Goal: Task Accomplishment & Management: Complete application form

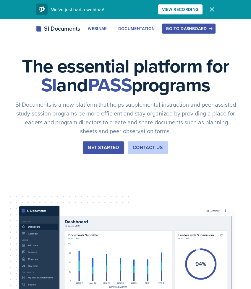
click at [176, 26] on div "Go to Dashboard" at bounding box center [188, 28] width 45 height 5
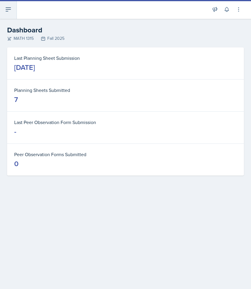
click at [8, 11] on icon at bounding box center [8, 9] width 7 height 7
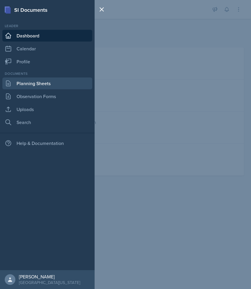
click at [26, 85] on link "Planning Sheets" at bounding box center [47, 84] width 90 height 12
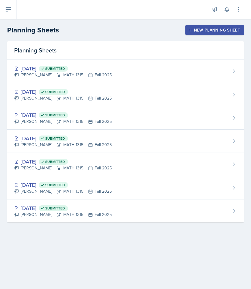
click at [200, 27] on button "New Planning Sheet" at bounding box center [214, 30] width 58 height 10
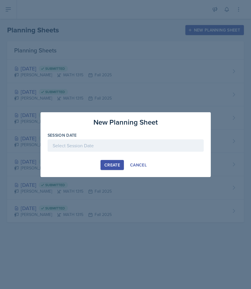
click at [135, 145] on div at bounding box center [126, 146] width 156 height 12
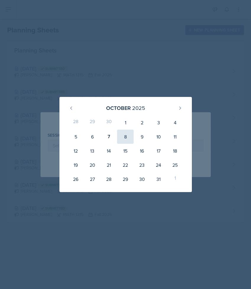
click at [127, 138] on div "8" at bounding box center [125, 137] width 17 height 14
type input "[DATE]"
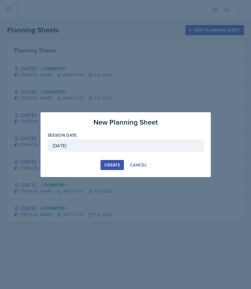
click at [119, 165] on div "Create" at bounding box center [112, 165] width 16 height 5
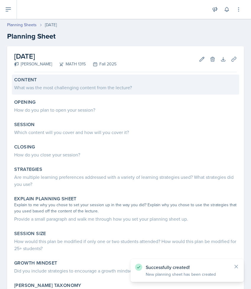
click at [127, 91] on div "Content What was the most challenging content from the lecture?" at bounding box center [125, 85] width 227 height 20
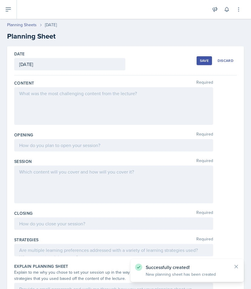
click at [126, 102] on div at bounding box center [113, 106] width 199 height 38
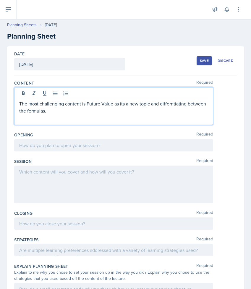
click at [181, 104] on p "The most challenging content is Future Value as its a new topic and differntiat…" at bounding box center [113, 107] width 189 height 14
click at [168, 110] on p "The most challenging content is Future Value as its a new topic and differentia…" at bounding box center [113, 107] width 189 height 14
click at [54, 112] on p "The most challenging content is Future Value as its a new topic and differentia…" at bounding box center [113, 107] width 189 height 14
click at [140, 113] on p "The most challenging content is Future Value as its a new topic and differentia…" at bounding box center [113, 107] width 189 height 14
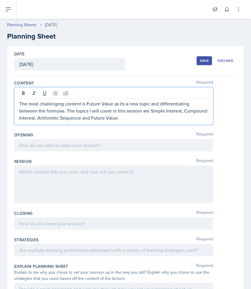
click at [207, 141] on div at bounding box center [113, 145] width 199 height 12
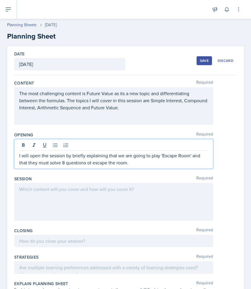
click at [91, 164] on p "I will open the session by briefly explaining that we are going to play 'Escape…" at bounding box center [113, 159] width 189 height 14
click at [136, 163] on p "I will open the session by briefly explaining that we are going to play 'Escape…" at bounding box center [113, 159] width 189 height 14
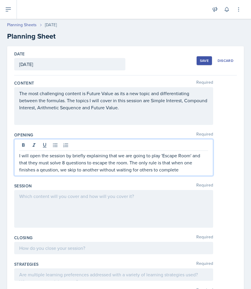
click at [47, 168] on p "I will open the session by briefly explaining that we are going to play 'Escape…" at bounding box center [113, 162] width 189 height 21
click at [184, 171] on p "I will open the session by briefly explaining that we are going to play 'Escape…" at bounding box center [113, 162] width 189 height 21
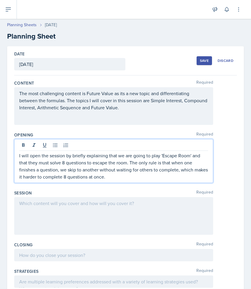
click at [36, 177] on p "I will open the session by briefly explaining that we are going to play 'Escape…" at bounding box center [113, 166] width 189 height 28
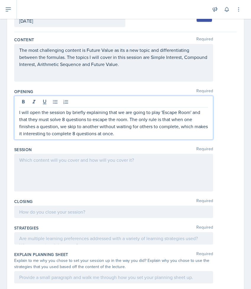
click at [103, 171] on div at bounding box center [113, 173] width 199 height 38
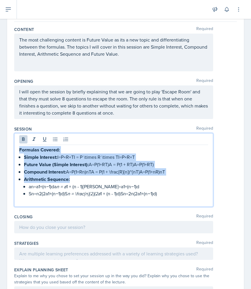
drag, startPoint x: 20, startPoint y: 151, endPoint x: 89, endPoint y: 177, distance: 73.9
click at [89, 178] on div "Formulas Covered: Simple Interest: I=P×R×TI = P \times R \times TI=P×R×T Future…" at bounding box center [113, 175] width 189 height 58
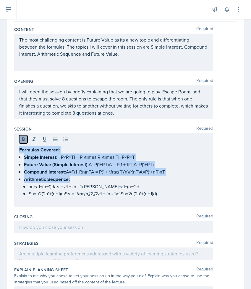
click at [24, 141] on icon at bounding box center [23, 140] width 6 height 6
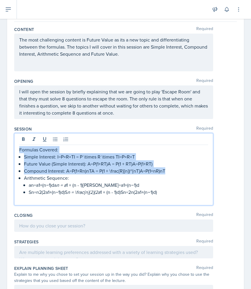
click at [20, 149] on p "Formulas Covered:" at bounding box center [113, 149] width 189 height 7
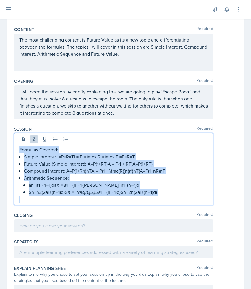
drag, startPoint x: 19, startPoint y: 149, endPoint x: 227, endPoint y: 206, distance: 215.6
click at [227, 206] on div "Session Required Formulas Covered: Simple Interest: I=P×R×TI = P \times R \time…" at bounding box center [125, 167] width 222 height 86
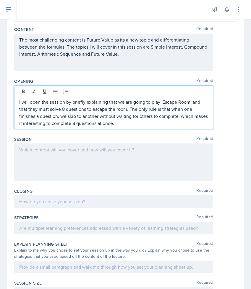
drag, startPoint x: 130, startPoint y: 109, endPoint x: 130, endPoint y: 122, distance: 13.0
click at [131, 122] on p "I will open the session by briefly explaining that we are going to play 'Escape…" at bounding box center [113, 113] width 189 height 28
click at [128, 148] on div at bounding box center [113, 163] width 199 height 38
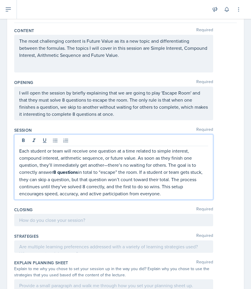
scroll to position [53, 0]
drag, startPoint x: 47, startPoint y: 153, endPoint x: 63, endPoint y: 153, distance: 15.6
click at [63, 153] on p "Each student or team will receive one question at a time related to simple inte…" at bounding box center [113, 172] width 189 height 50
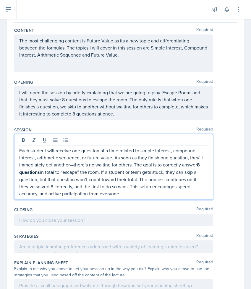
click at [138, 193] on p "Each student will receive one question at a time related to simple interest, co…" at bounding box center [113, 172] width 189 height 50
drag, startPoint x: 129, startPoint y: 188, endPoint x: 133, endPoint y: 194, distance: 7.2
click at [133, 194] on p "Each student will receive one question at a time related to simple interest, co…" at bounding box center [113, 172] width 189 height 50
click at [133, 195] on p "Each student will receive one question at a time related to simple interest, co…" at bounding box center [113, 172] width 189 height 50
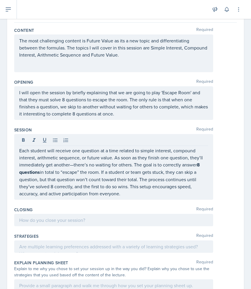
click at [243, 175] on div "Date [DATE] [DATE] 28 29 30 1 2 3 4 5 6 7 8 9 10 11 12 13 14 15 16 17 18 19 20 …" at bounding box center [125, 208] width 251 height 428
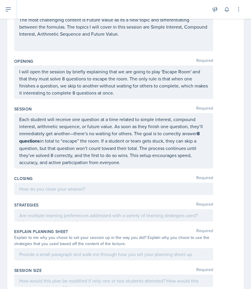
scroll to position [84, 0]
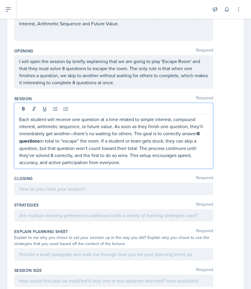
drag, startPoint x: 130, startPoint y: 154, endPoint x: 132, endPoint y: 163, distance: 9.8
click at [132, 163] on p "Each student will receive one question at a time related to simple interest, co…" at bounding box center [113, 141] width 189 height 50
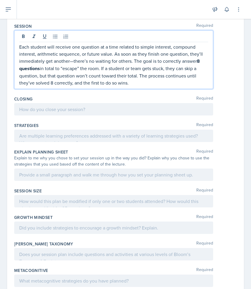
scroll to position [157, 0]
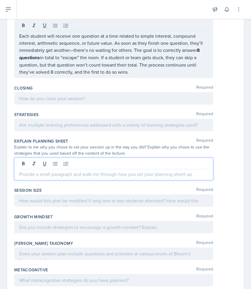
click at [116, 174] on p at bounding box center [113, 174] width 189 height 7
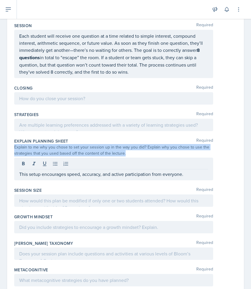
drag, startPoint x: 15, startPoint y: 148, endPoint x: 143, endPoint y: 152, distance: 128.1
click at [143, 152] on div "Explain to me why you chose to set your session up in the way you did? Explain …" at bounding box center [113, 150] width 199 height 12
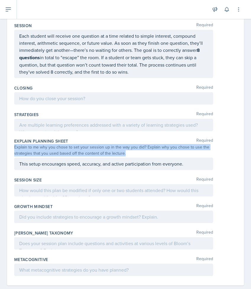
copy div "Explain to me why you chose to set your session up in the way you did? Explain …"
click at [19, 163] on div "This setup encourages speed, accuracy, and active participation from everyone." at bounding box center [113, 164] width 199 height 12
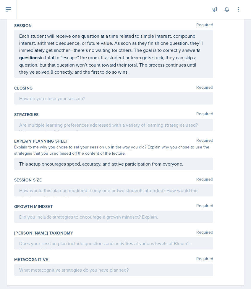
scroll to position [168, 0]
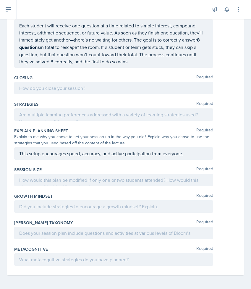
click at [19, 160] on div "This setup encourages speed, accuracy, and active participation from everyone." at bounding box center [113, 154] width 199 height 12
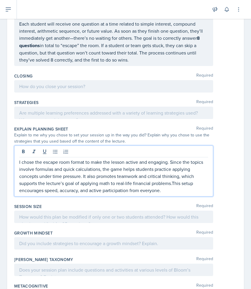
scroll to position [170, 0]
drag, startPoint x: 83, startPoint y: 176, endPoint x: 156, endPoint y: 171, distance: 72.8
click at [156, 171] on p "I chose the escape room format to make the lesson active and engaging. Since th…" at bounding box center [113, 175] width 189 height 35
click at [155, 175] on p "I chose the escape room format to make the lesson active and engaging. Since th…" at bounding box center [113, 175] width 189 height 35
drag, startPoint x: 148, startPoint y: 176, endPoint x: 116, endPoint y: 179, distance: 32.3
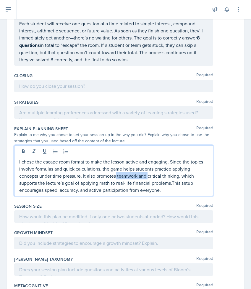
click at [116, 179] on p "I chose the escape room format to make the lesson active and engaging. Since th…" at bounding box center [113, 175] width 189 height 35
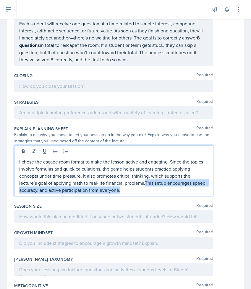
drag, startPoint x: 144, startPoint y: 183, endPoint x: 148, endPoint y: 190, distance: 8.6
click at [148, 190] on p "I chose the escape room format to make the lesson active and engaging. Since th…" at bounding box center [113, 175] width 189 height 35
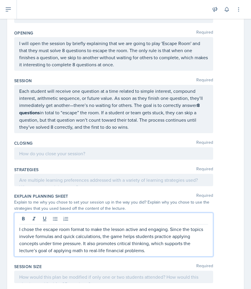
scroll to position [112, 0]
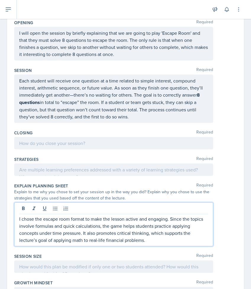
click at [161, 147] on p at bounding box center [113, 143] width 189 height 7
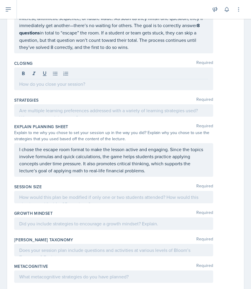
scroll to position [199, 0]
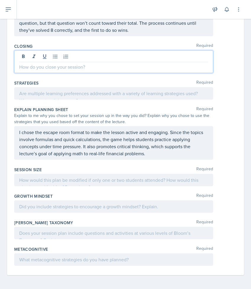
click at [32, 205] on p at bounding box center [113, 206] width 189 height 7
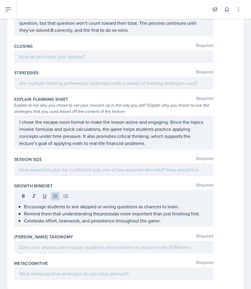
click at [222, 186] on div "Growth Mindset Required" at bounding box center [125, 186] width 222 height 6
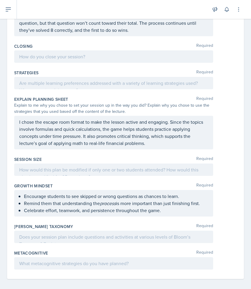
scroll to position [203, 0]
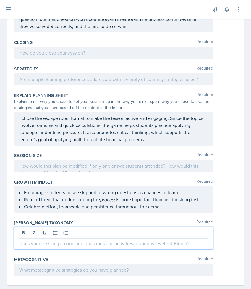
click at [77, 233] on div at bounding box center [113, 238] width 199 height 23
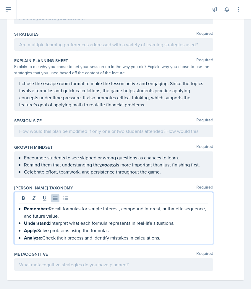
scroll to position [242, 0]
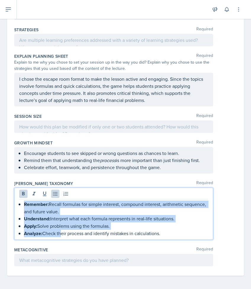
drag, startPoint x: 59, startPoint y: 232, endPoint x: 15, endPoint y: 206, distance: 51.3
click at [15, 206] on div "Remember: Recall formulas for simple interest, compound interest, arithmetic se…" at bounding box center [113, 214] width 199 height 52
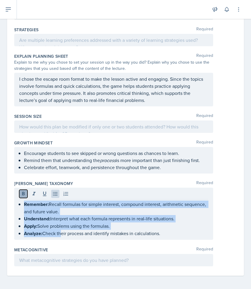
click at [24, 196] on icon at bounding box center [23, 194] width 6 height 6
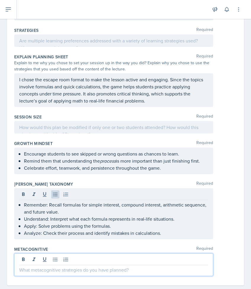
click at [138, 261] on div at bounding box center [113, 265] width 199 height 23
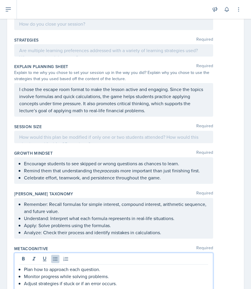
scroll to position [238, 0]
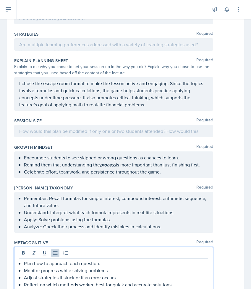
click at [230, 171] on div "Encourage students to see skipped or wrong questions as chances to learn. Remin…" at bounding box center [125, 165] width 222 height 27
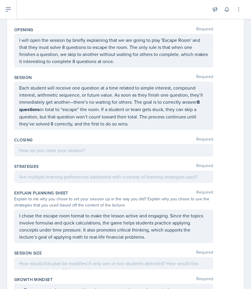
scroll to position [116, 0]
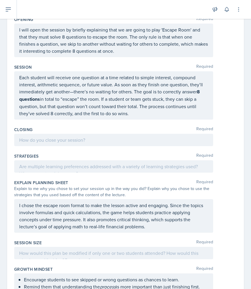
click at [158, 170] on p at bounding box center [113, 166] width 189 height 7
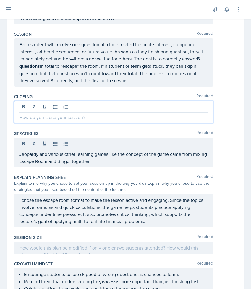
scroll to position [159, 0]
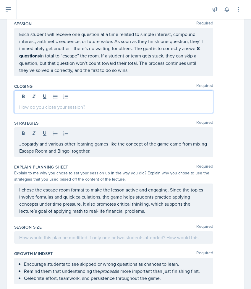
click at [70, 106] on p at bounding box center [113, 107] width 189 height 7
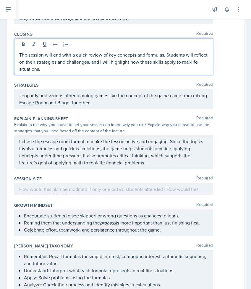
scroll to position [253, 0]
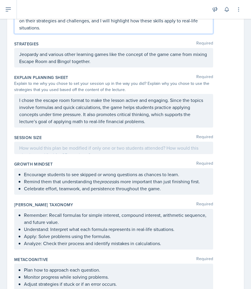
click at [140, 148] on div at bounding box center [113, 148] width 199 height 12
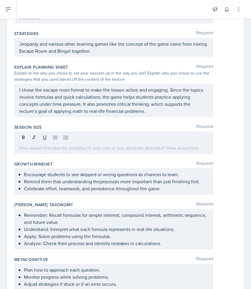
scroll to position [242, 0]
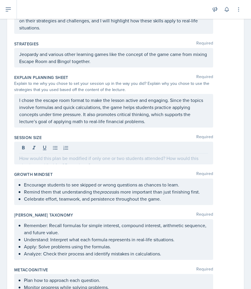
click at [140, 148] on div at bounding box center [113, 149] width 189 height 10
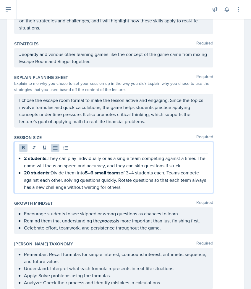
drag, startPoint x: 135, startPoint y: 185, endPoint x: 19, endPoint y: 158, distance: 118.7
click at [19, 158] on div "2 students: They can play individually or as a single team competing against a …" at bounding box center [113, 173] width 189 height 36
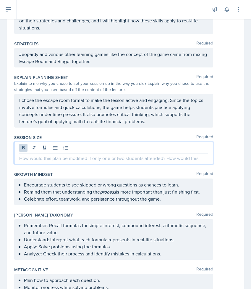
paste div
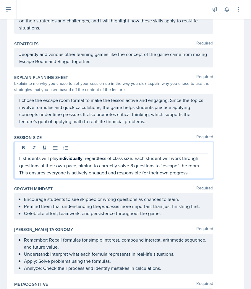
click at [21, 158] on p "ll students will play individually , regardless of class size. Each student wil…" at bounding box center [113, 166] width 189 height 22
drag, startPoint x: 89, startPoint y: 159, endPoint x: 60, endPoint y: 157, distance: 29.3
click at [60, 157] on p "All students will play individually , regardless of class size. Each student wi…" at bounding box center [113, 166] width 189 height 22
click at [27, 149] on button at bounding box center [23, 148] width 8 height 8
click at [228, 153] on div "All students will play individually, regardless of class size. Each student wil…" at bounding box center [125, 160] width 222 height 37
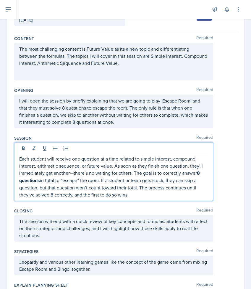
scroll to position [55, 0]
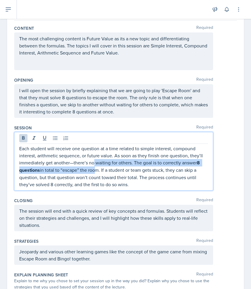
drag, startPoint x: 94, startPoint y: 173, endPoint x: 94, endPoint y: 160, distance: 12.4
click at [94, 160] on p "Each student will receive one question at a time related to simple interest, co…" at bounding box center [113, 166] width 189 height 43
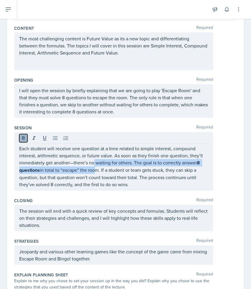
click at [26, 135] on button at bounding box center [23, 138] width 8 height 8
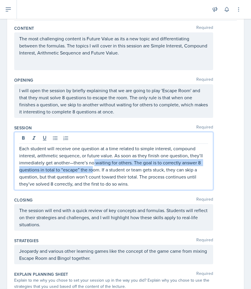
scroll to position [0, 0]
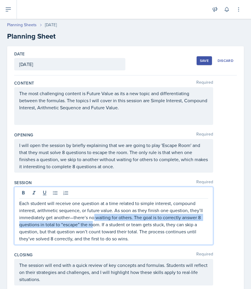
click at [207, 60] on div "Save" at bounding box center [203, 60] width 9 height 5
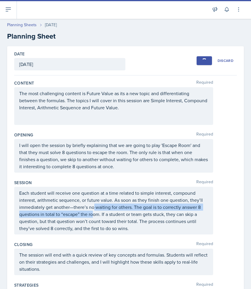
scroll to position [202, 0]
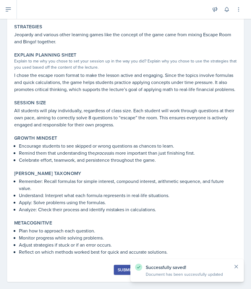
click at [236, 266] on icon at bounding box center [236, 267] width 6 height 6
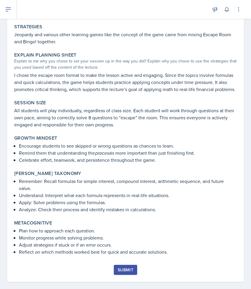
click at [138, 265] on div "Submit" at bounding box center [125, 273] width 222 height 17
click at [127, 268] on div "Submit" at bounding box center [125, 270] width 16 height 5
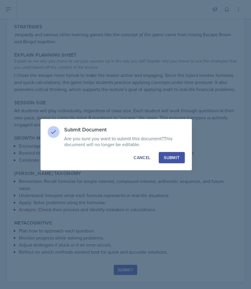
click at [175, 163] on div "Submit Document Are you sure you want to submit this document? This document wi…" at bounding box center [115, 144] width 151 height 51
click at [173, 158] on div "Submit" at bounding box center [171, 158] width 16 height 6
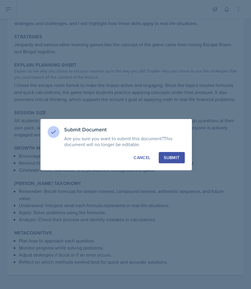
scroll to position [185, 0]
